Goal: Transaction & Acquisition: Book appointment/travel/reservation

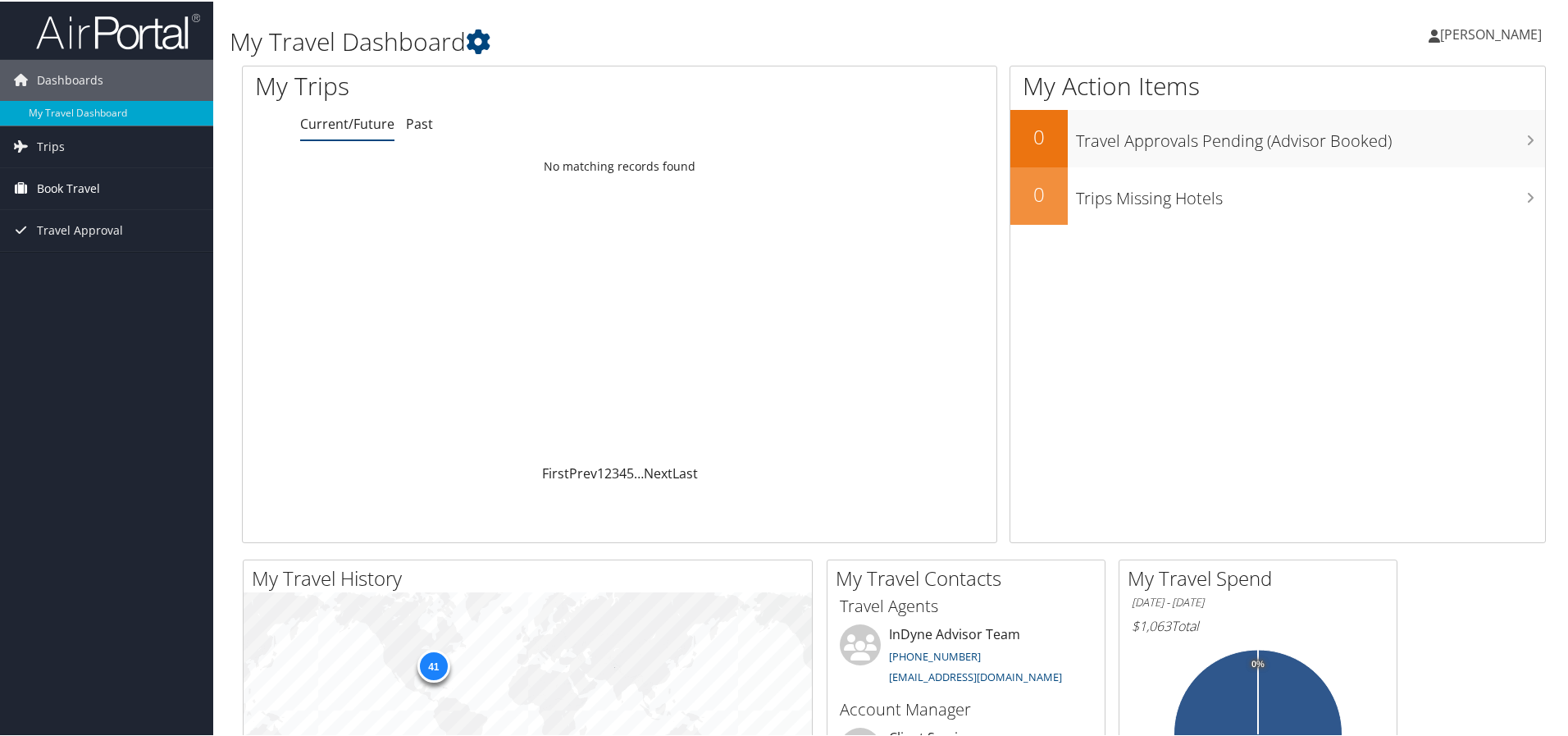
click at [74, 194] on span "Book Travel" at bounding box center [68, 188] width 63 height 41
click at [66, 267] on link "Book/Manage Online Trips" at bounding box center [106, 269] width 213 height 25
click at [42, 176] on span "Book Travel" at bounding box center [68, 188] width 63 height 41
click at [82, 269] on link "Book/Manage Online Trips" at bounding box center [106, 269] width 213 height 25
click at [1515, 31] on span "[PERSON_NAME]" at bounding box center [1491, 32] width 102 height 18
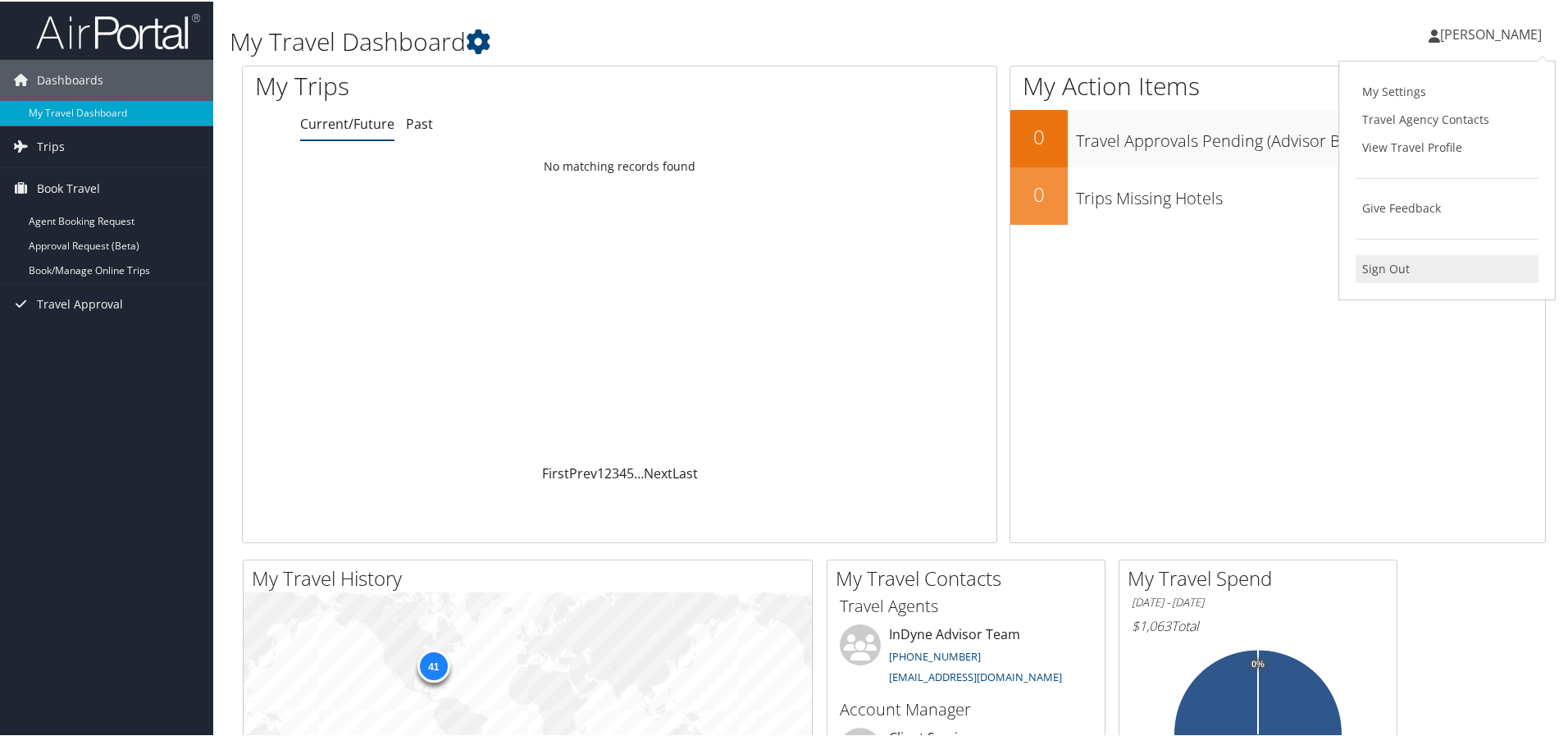
click at [1376, 267] on link "Sign Out" at bounding box center [1447, 268] width 183 height 28
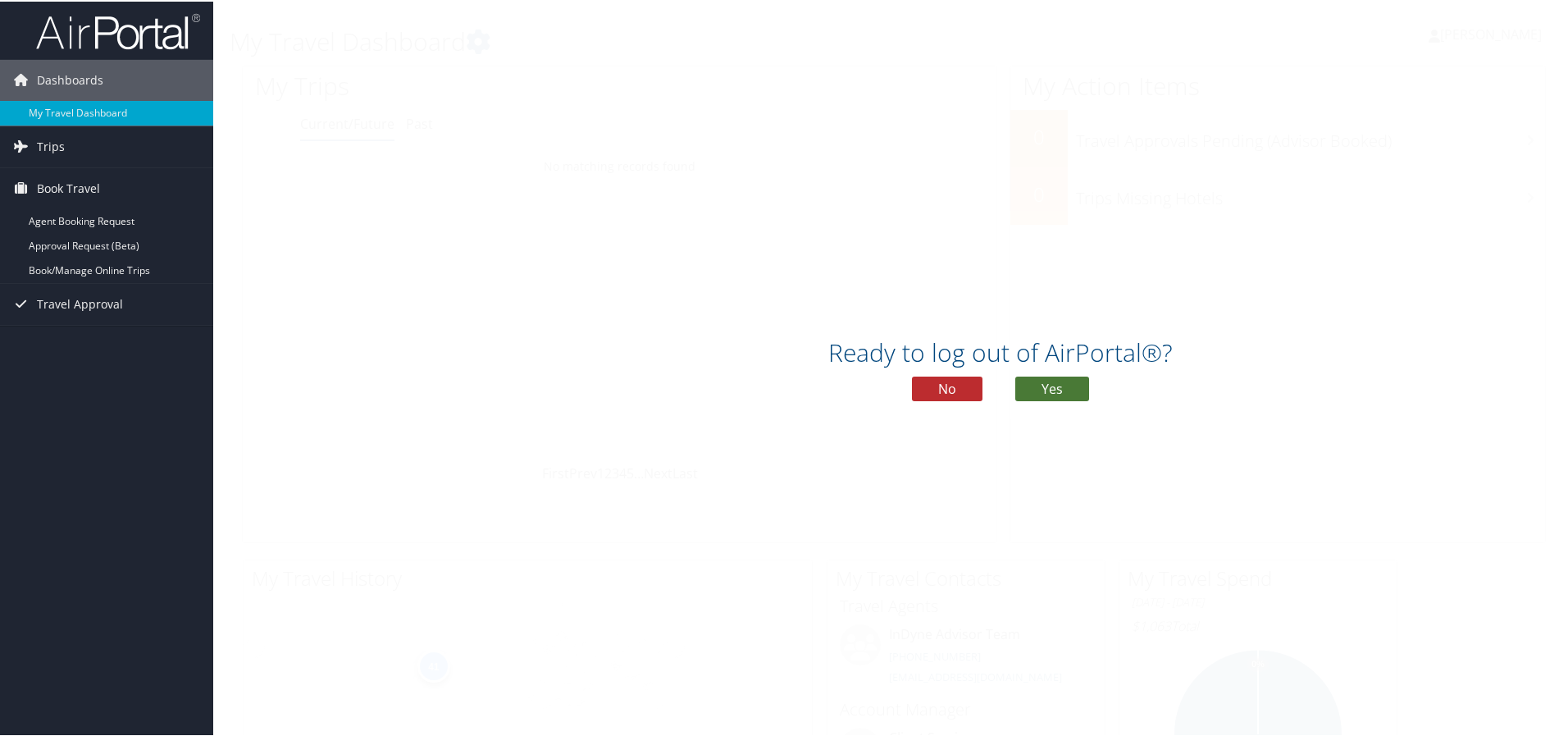
click at [1073, 388] on button "Yes" at bounding box center [1052, 387] width 74 height 25
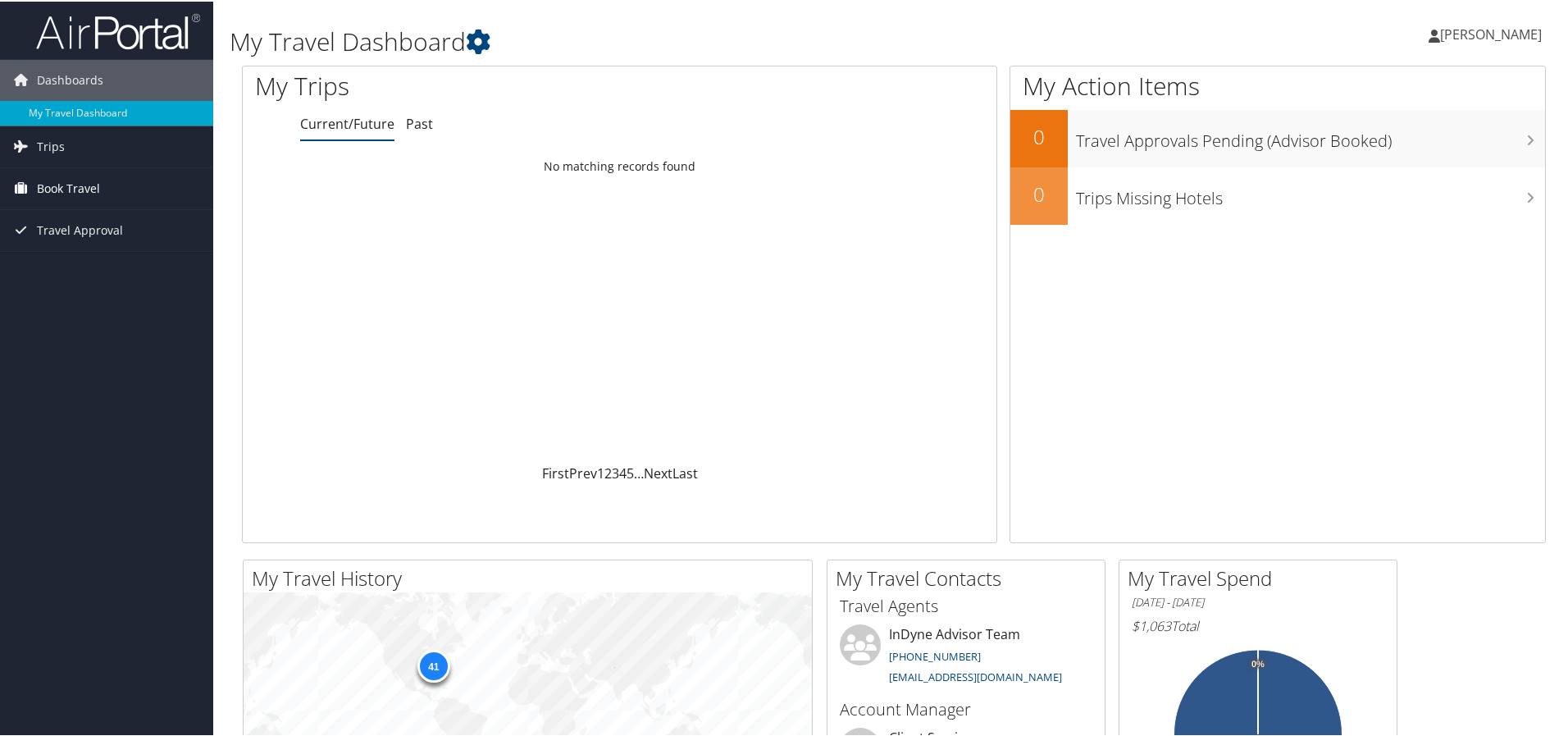
click at [57, 189] on span "Book Travel" at bounding box center [68, 188] width 63 height 41
click at [77, 266] on link "Book/Manage Online Trips" at bounding box center [106, 269] width 213 height 25
click at [1462, 35] on span "[PERSON_NAME]" at bounding box center [1491, 32] width 102 height 18
click at [1387, 270] on link "Sign Out" at bounding box center [1447, 268] width 183 height 28
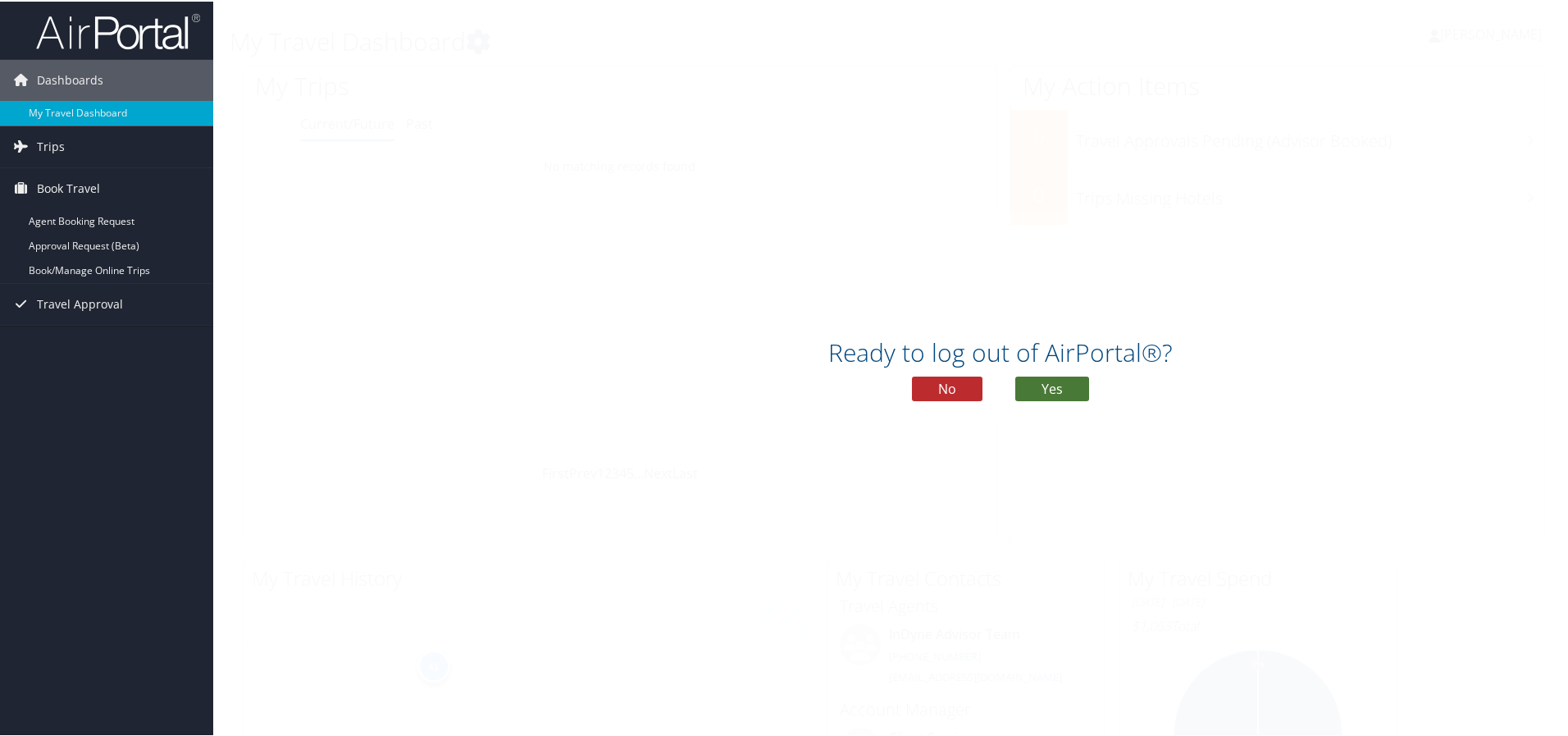
click at [1052, 389] on button "Yes" at bounding box center [1052, 387] width 74 height 25
